Goal: Complete application form

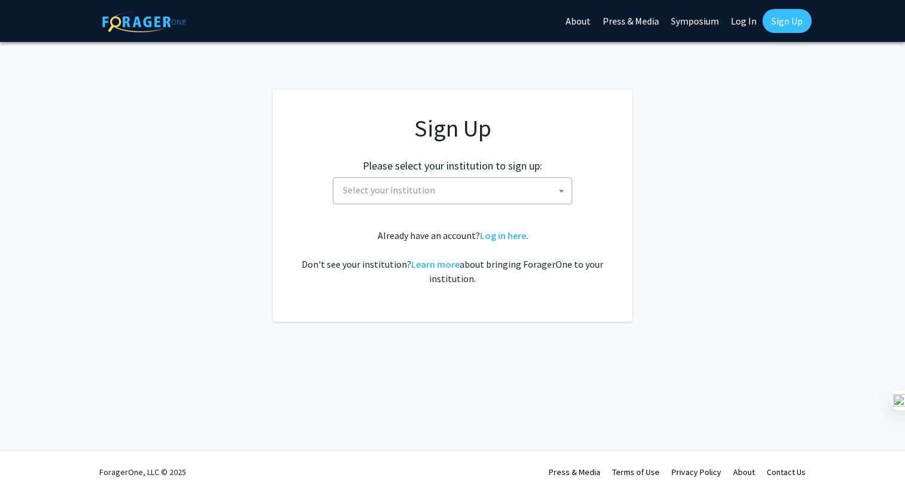
click at [541, 189] on span "Select your institution" at bounding box center [454, 190] width 233 height 25
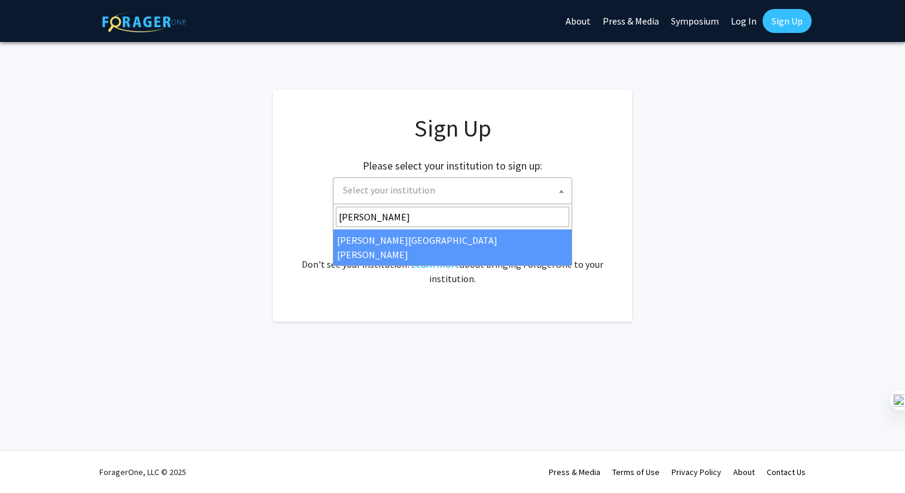
type input "[PERSON_NAME]"
select select "1"
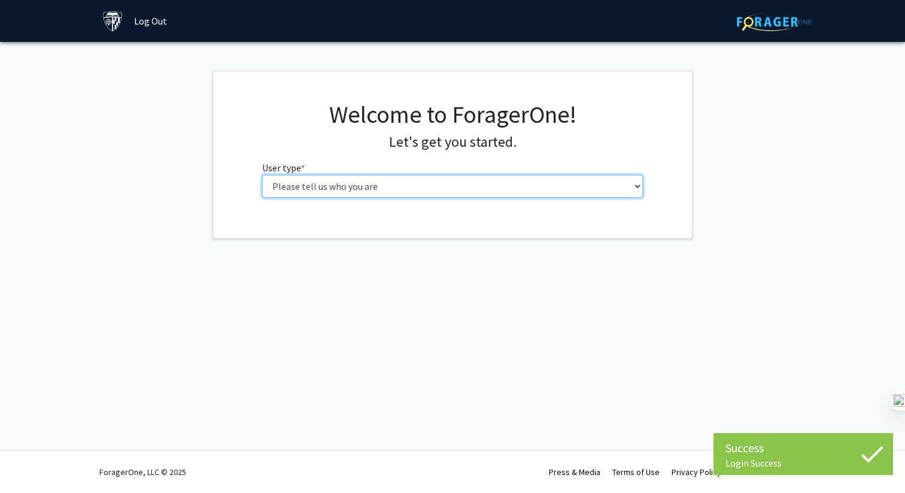
click at [527, 186] on select "Please tell us who you are Undergraduate Student Master's Student Doctoral Cand…" at bounding box center [452, 186] width 381 height 23
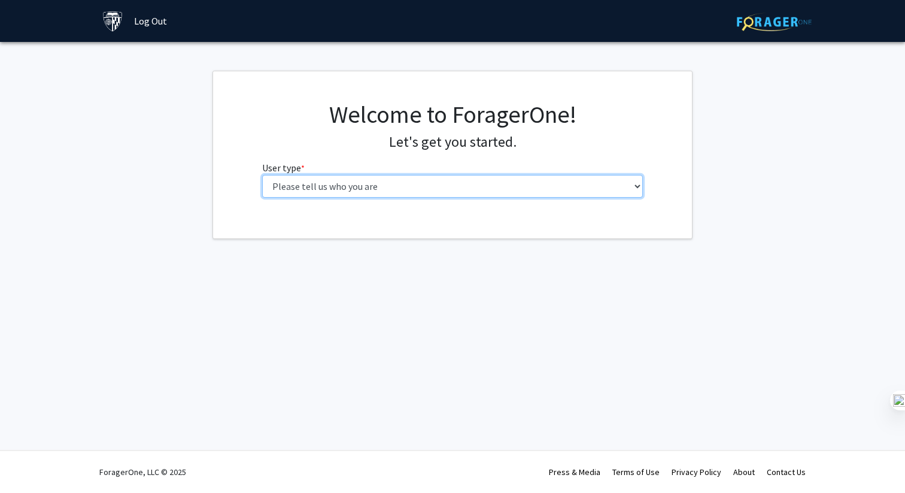
select select "3: doc"
click at [262, 175] on select "Please tell us who you are Undergraduate Student Master's Student Doctoral Cand…" at bounding box center [452, 186] width 381 height 23
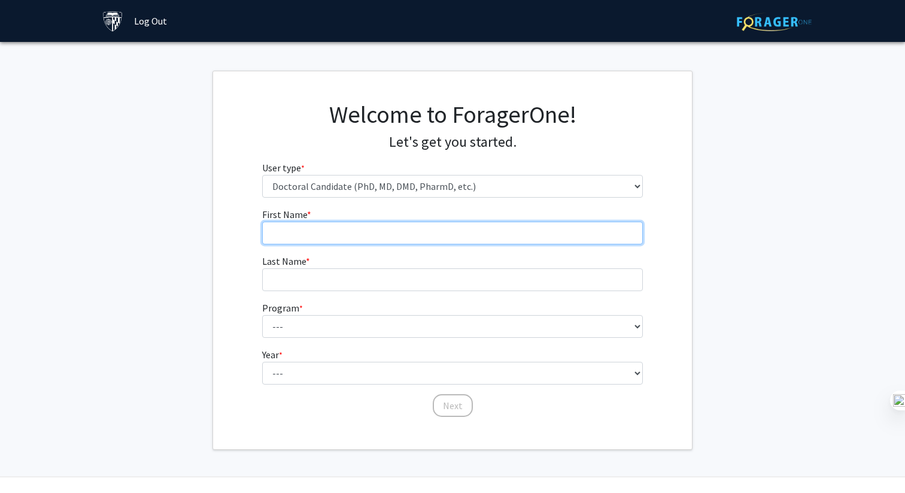
click at [476, 238] on input "First Name * required" at bounding box center [452, 233] width 381 height 23
type input "Kumar"
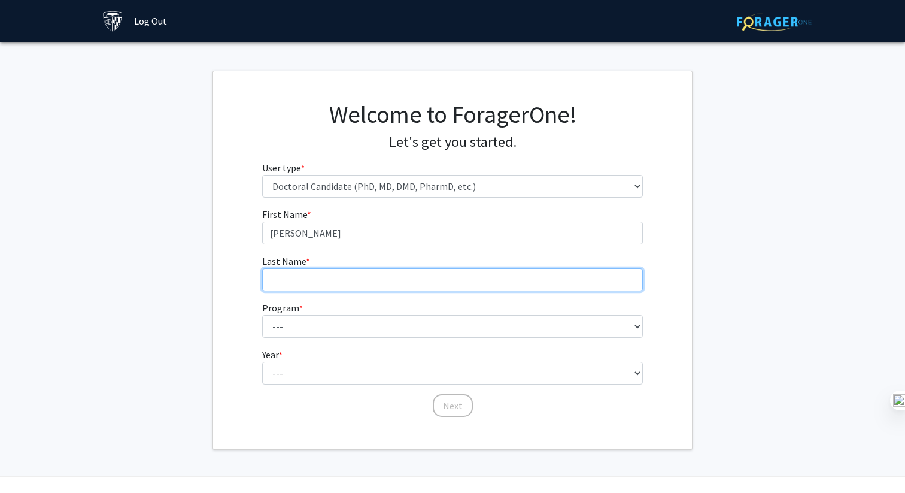
type input "Miskin"
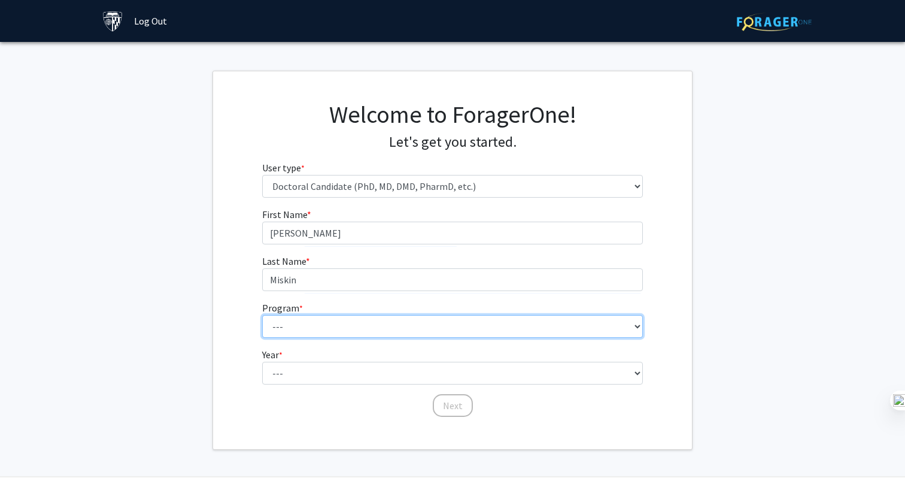
click at [342, 326] on select "--- Adult-Gerontological Acute Care Nurse Practitioner Adult-Gerontological Cri…" at bounding box center [452, 326] width 381 height 23
select select "54: 56"
click at [262, 315] on select "--- Adult-Gerontological Acute Care Nurse Practitioner Adult-Gerontological Cri…" at bounding box center [452, 326] width 381 height 23
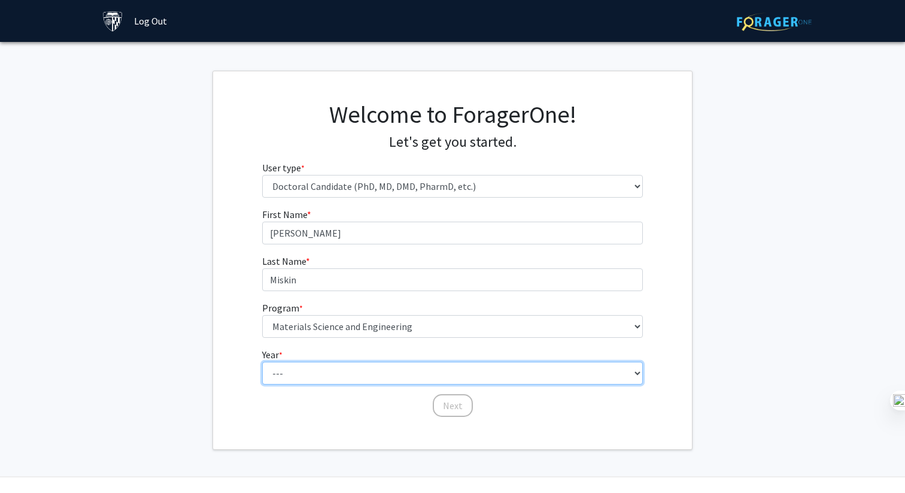
click at [341, 368] on select "--- First Year Second Year Third Year Fourth Year Fifth Year Sixth Year Seventh…" at bounding box center [452, 373] width 381 height 23
select select "4: fourth_year"
click at [262, 362] on select "--- First Year Second Year Third Year Fourth Year Fifth Year Sixth Year Seventh…" at bounding box center [452, 373] width 381 height 23
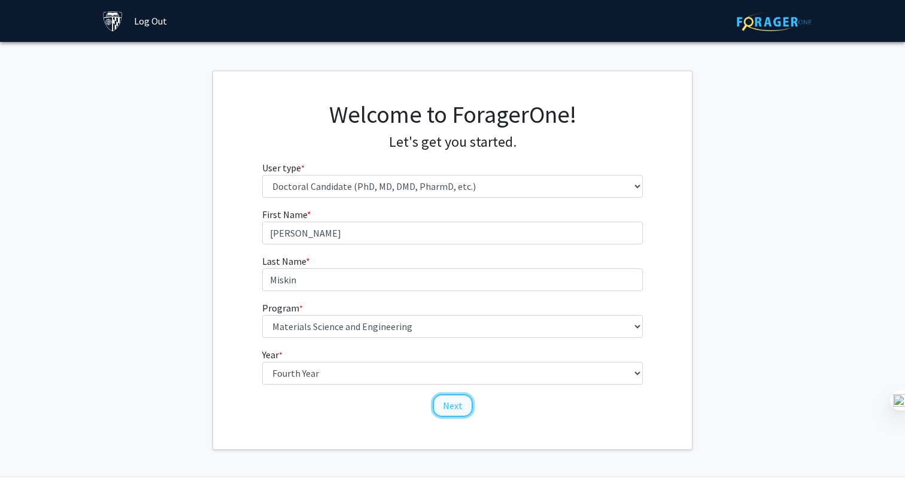
click at [456, 401] on button "Next" at bounding box center [453, 405] width 40 height 23
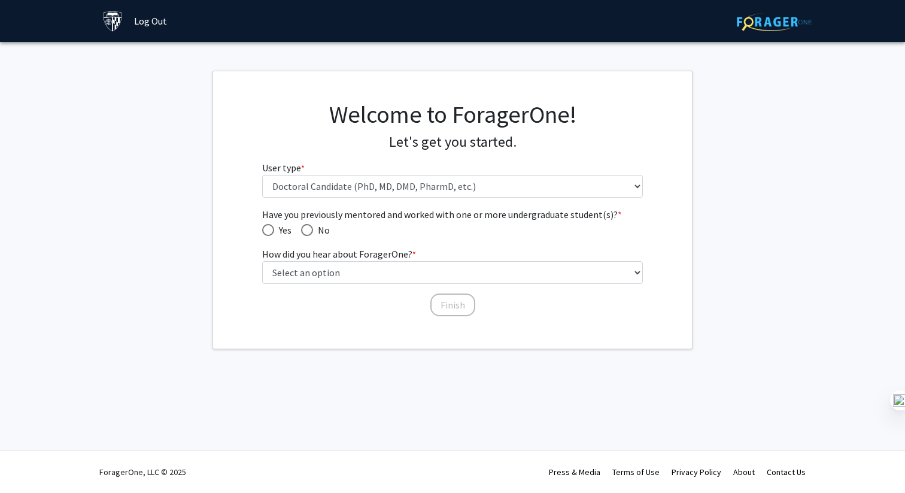
click at [271, 226] on span "Have you previously mentored and worked with one or more undergraduate student(…" at bounding box center [268, 230] width 12 height 12
click at [271, 226] on input "Yes" at bounding box center [268, 230] width 12 height 12
radio input "true"
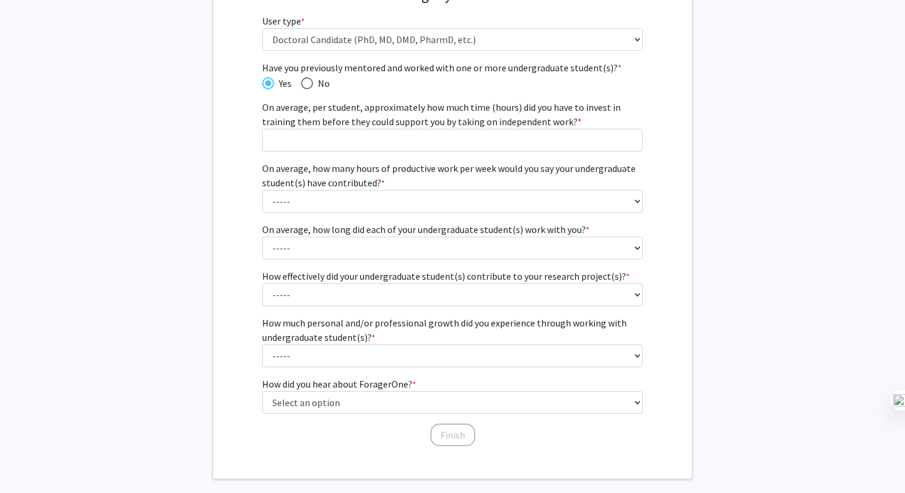
scroll to position [151, 0]
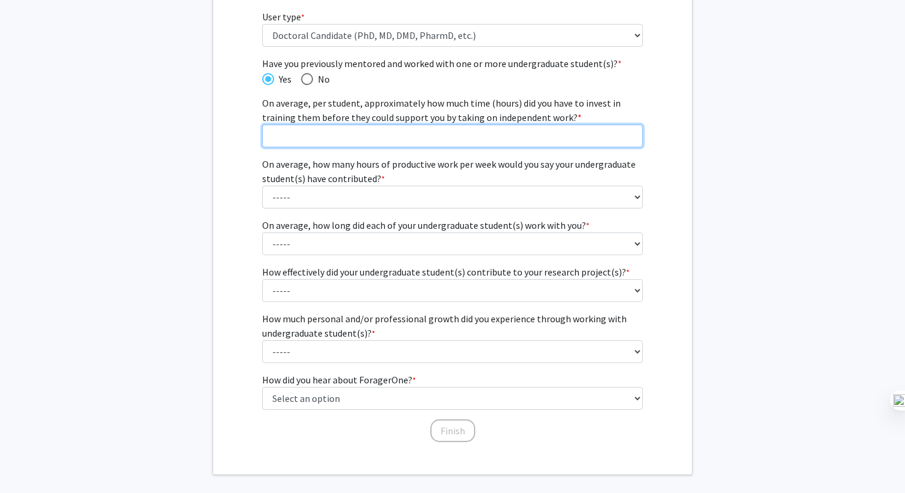
click at [464, 135] on input "On average, per student, approximately how much time (hours) did you have to in…" at bounding box center [452, 136] width 381 height 23
click at [630, 134] on input "1" at bounding box center [452, 136] width 381 height 23
click at [630, 134] on input "2" at bounding box center [452, 136] width 381 height 23
click at [630, 134] on input "3" at bounding box center [452, 136] width 381 height 23
click at [630, 134] on input "4" at bounding box center [452, 136] width 381 height 23
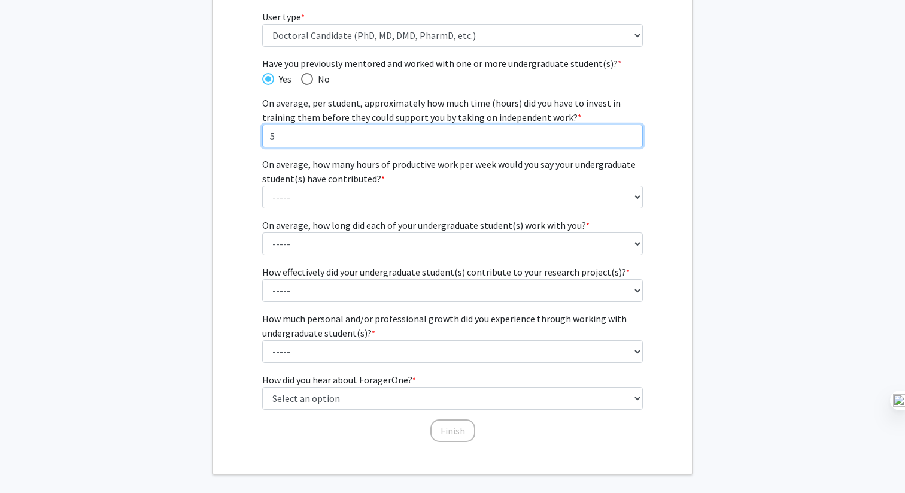
click at [630, 134] on input "5" at bounding box center [452, 136] width 381 height 23
click at [630, 134] on input "6" at bounding box center [452, 136] width 381 height 23
click at [630, 134] on input "7" at bounding box center [452, 136] width 381 height 23
click at [630, 134] on input "8" at bounding box center [452, 136] width 381 height 23
click at [630, 134] on input "9" at bounding box center [452, 136] width 381 height 23
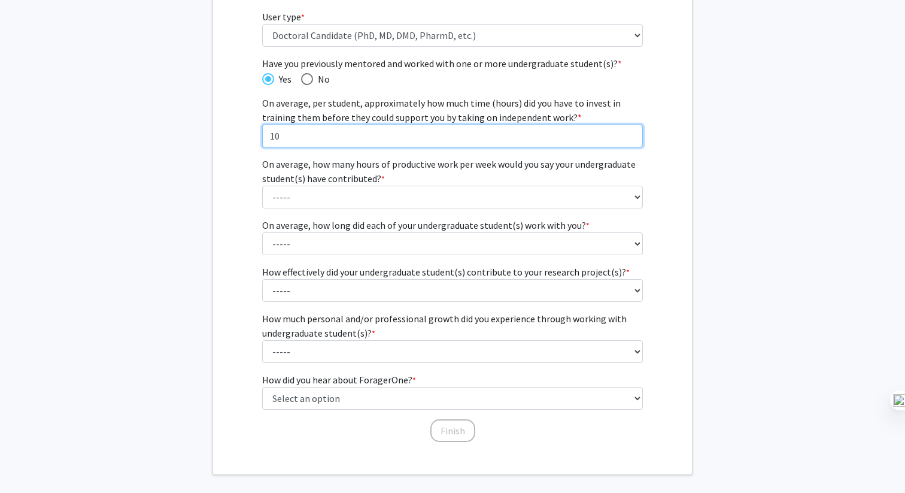
click at [630, 134] on input "10" at bounding box center [452, 136] width 381 height 23
click at [630, 134] on input "11" at bounding box center [452, 136] width 381 height 23
type input "12"
click at [630, 134] on input "12" at bounding box center [452, 136] width 381 height 23
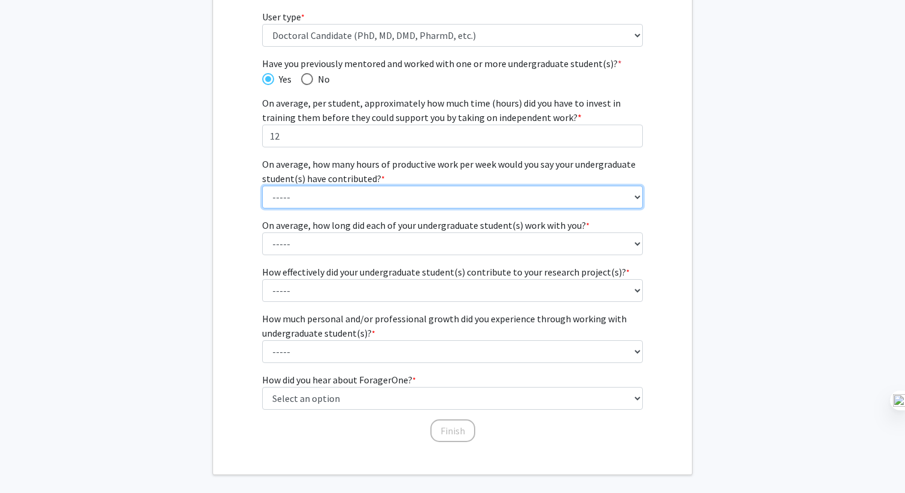
click at [630, 196] on select "----- 1 - 5 hours 6 - 10 hours 11 - 15 hours 16 - 20 hours 21 - 30 hours 31 - 4…" at bounding box center [452, 197] width 381 height 23
select select "2: 6 - 10 hours"
click at [262, 186] on select "----- 1 - 5 hours 6 - 10 hours 11 - 15 hours 16 - 20 hours 21 - 30 hours 31 - 4…" at bounding box center [452, 197] width 381 height 23
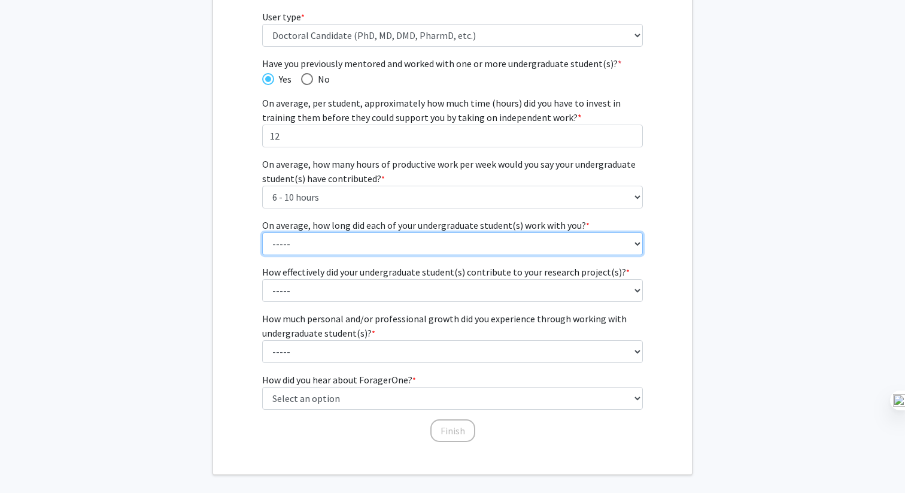
click at [633, 248] on select "----- 1 - 3 months 3 - 6 months 6 months - 1 year 1 - 2 years 2 - 3 years 3 - 4…" at bounding box center [452, 243] width 381 height 23
click at [262, 232] on select "----- 1 - 3 months 3 - 6 months 6 months - 1 year 1 - 2 years 2 - 3 years 3 - 4…" at bounding box center [452, 243] width 381 height 23
click at [635, 238] on select "----- 1 - 3 months 3 - 6 months 6 months - 1 year 1 - 2 years 2 - 3 years 3 - 4…" at bounding box center [452, 243] width 381 height 23
select select "3: 6 months - 1 year"
click at [262, 232] on select "----- 1 - 3 months 3 - 6 months 6 months - 1 year 1 - 2 years 2 - 3 years 3 - 4…" at bounding box center [452, 243] width 381 height 23
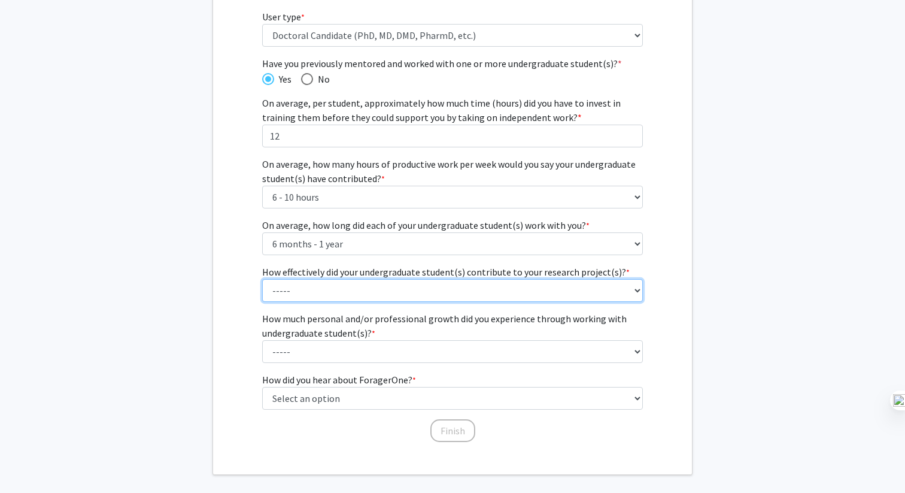
click at [624, 296] on select "----- 1 (Minimally) 2 3 (Moderately) 4 5 (Significantly)" at bounding box center [452, 290] width 381 height 23
select select "5: 5"
click at [262, 279] on select "----- 1 (Minimally) 2 3 (Moderately) 4 5 (Significantly)" at bounding box center [452, 290] width 381 height 23
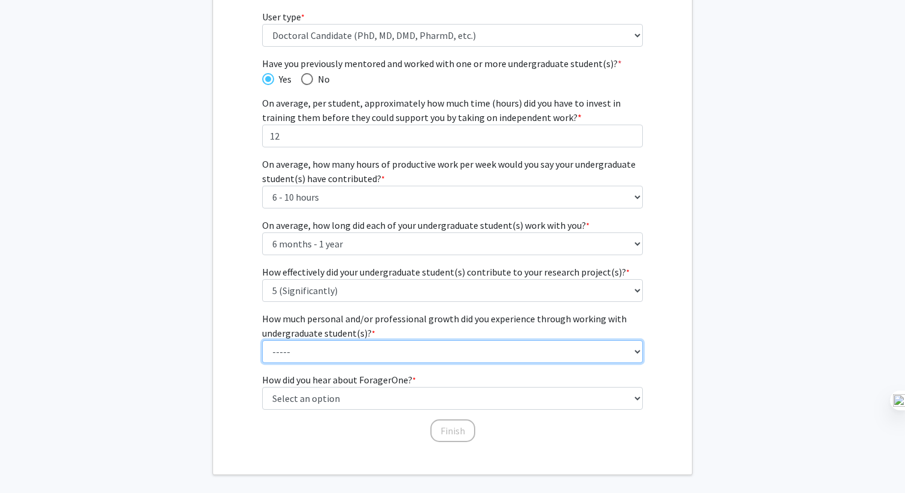
click at [568, 352] on select "----- 1 (Minimal) 2 3 (Moderate) 4 5 (Significant)" at bounding box center [452, 351] width 381 height 23
select select "4: 4"
click at [262, 340] on select "----- 1 (Minimal) 2 3 (Moderate) 4 5 (Significant)" at bounding box center [452, 351] width 381 height 23
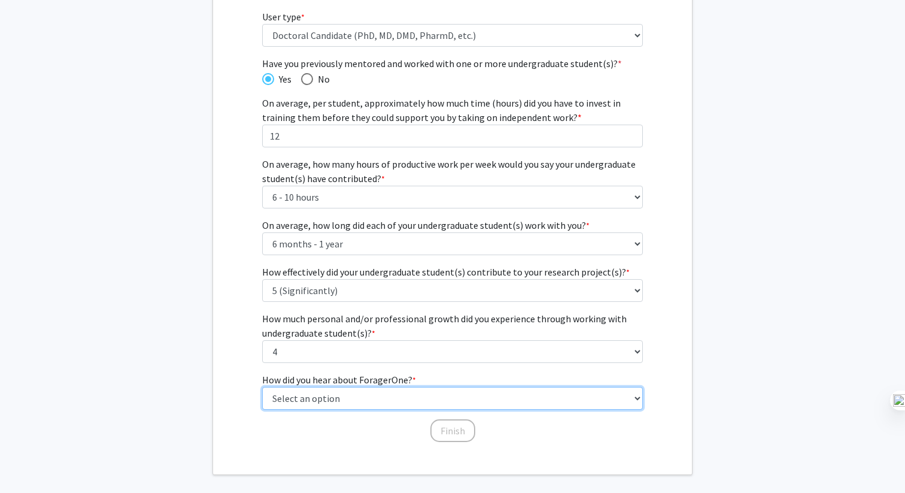
click at [436, 401] on select "Select an option Peer/student recommendation Faculty/staff recommendation Unive…" at bounding box center [452, 398] width 381 height 23
select select "3: university_website"
click at [262, 387] on select "Select an option Peer/student recommendation Faculty/staff recommendation Unive…" at bounding box center [452, 398] width 381 height 23
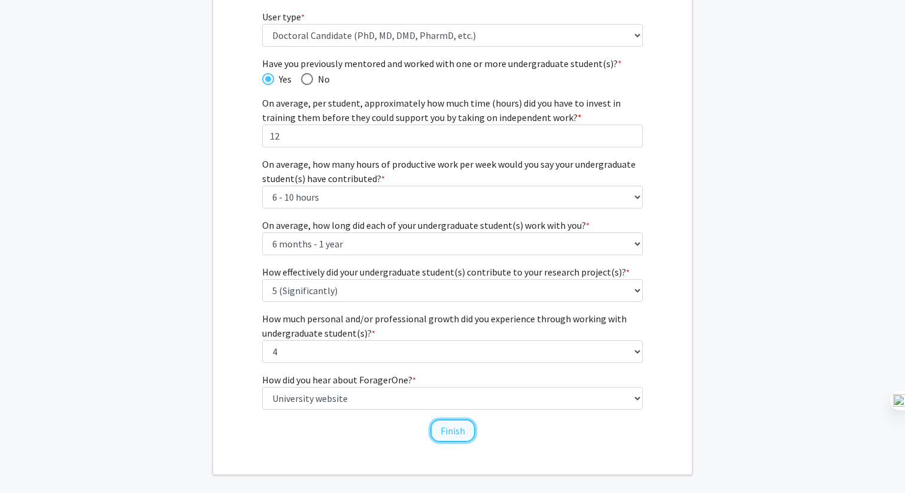
click at [451, 428] on button "Finish" at bounding box center [452, 430] width 45 height 23
